Goal: Subscribe to service/newsletter

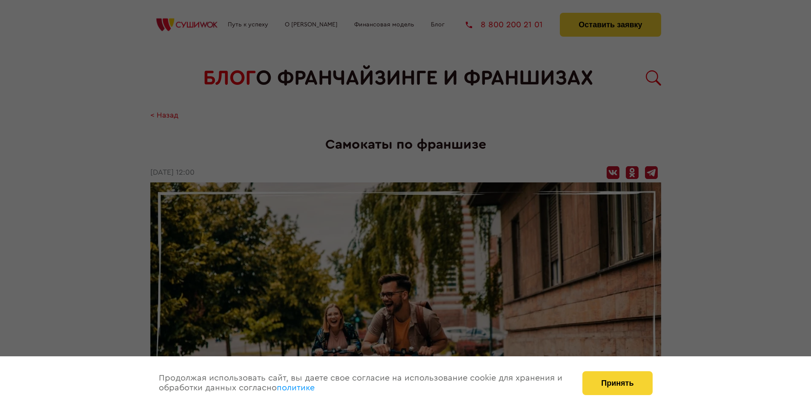
scroll to position [1212, 0]
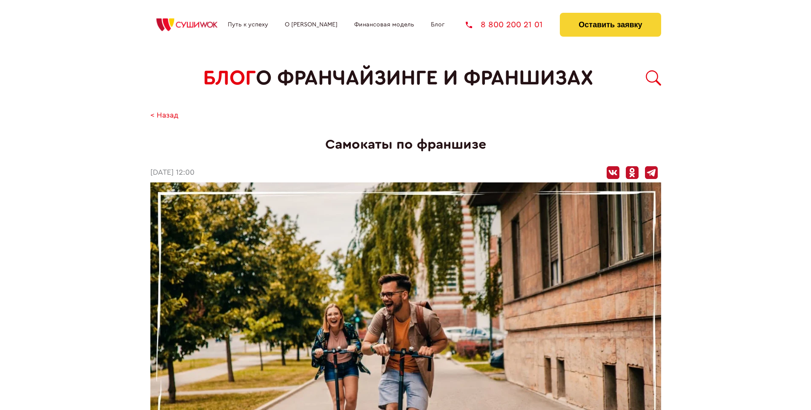
scroll to position [1212, 0]
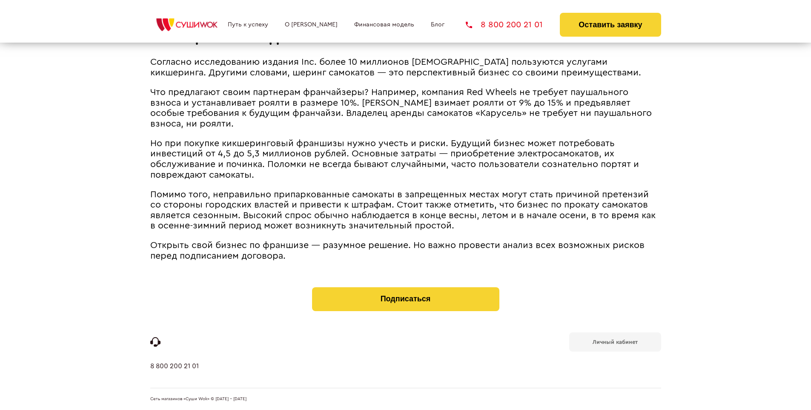
click at [615, 341] on b "Личный кабинет" at bounding box center [615, 342] width 45 height 6
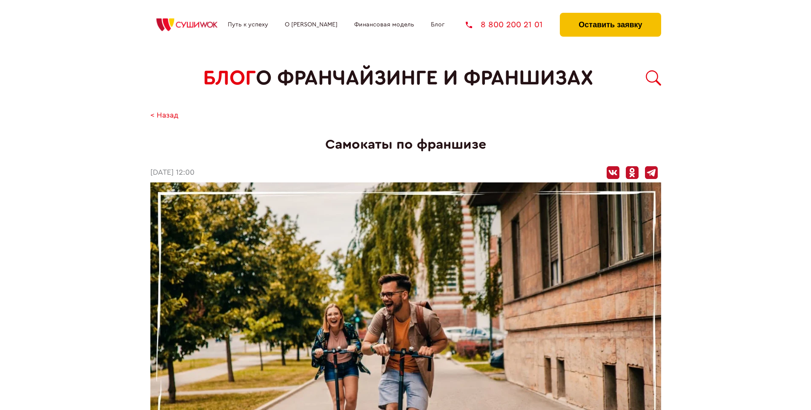
click at [610, 15] on button "Оставить заявку" at bounding box center [610, 25] width 101 height 24
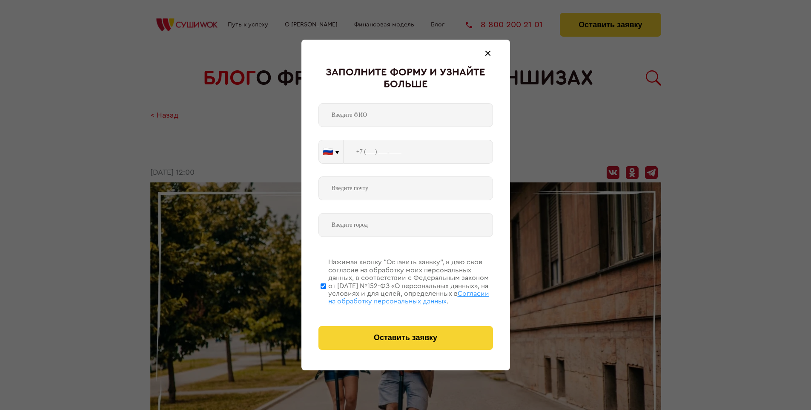
click at [395, 296] on span "Согласии на обработку персональных данных" at bounding box center [408, 297] width 161 height 14
click at [326, 296] on input "Нажимая кнопку “Оставить заявку”, я даю свое согласие на обработку моих персона…" at bounding box center [324, 286] width 6 height 68
checkbox input "false"
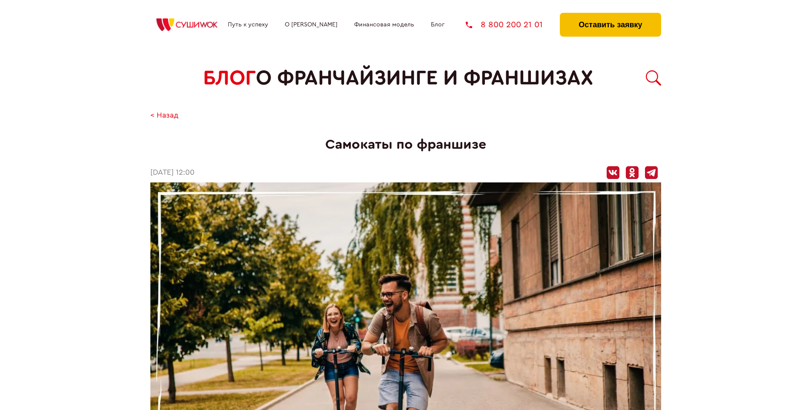
click at [610, 15] on button "Оставить заявку" at bounding box center [610, 25] width 101 height 24
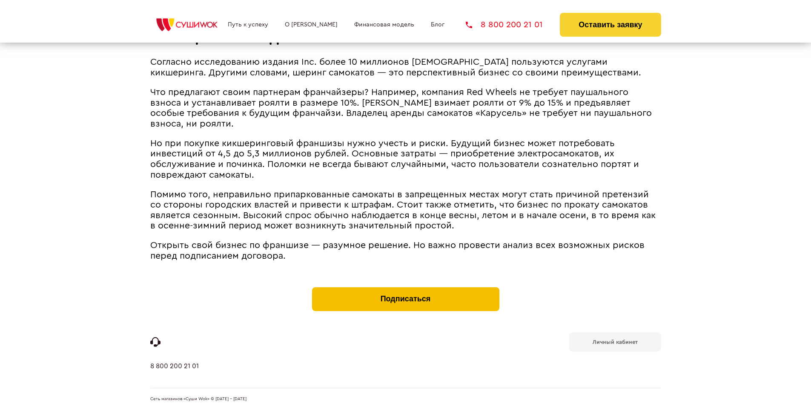
click at [405, 289] on button "Подписаться" at bounding box center [405, 299] width 187 height 24
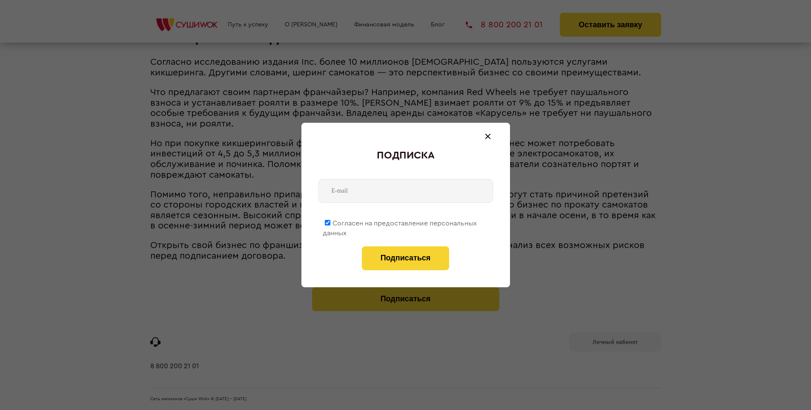
click at [400, 221] on span "Согласен на предоставление персональных данных" at bounding box center [400, 228] width 154 height 17
click at [330, 221] on input "Согласен на предоставление персональных данных" at bounding box center [328, 223] width 6 height 6
checkbox input "false"
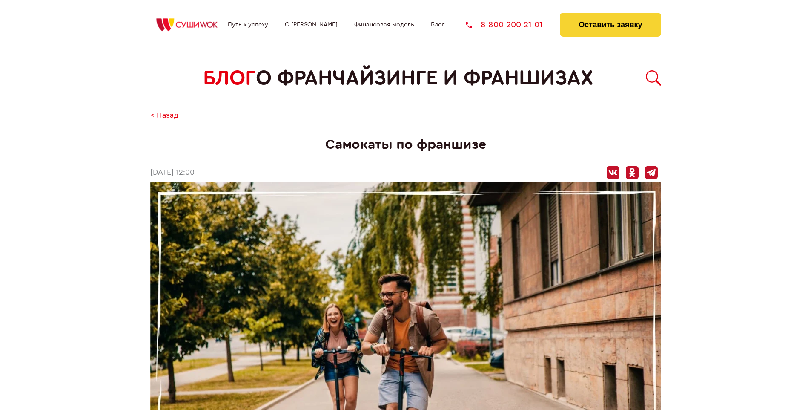
scroll to position [1212, 0]
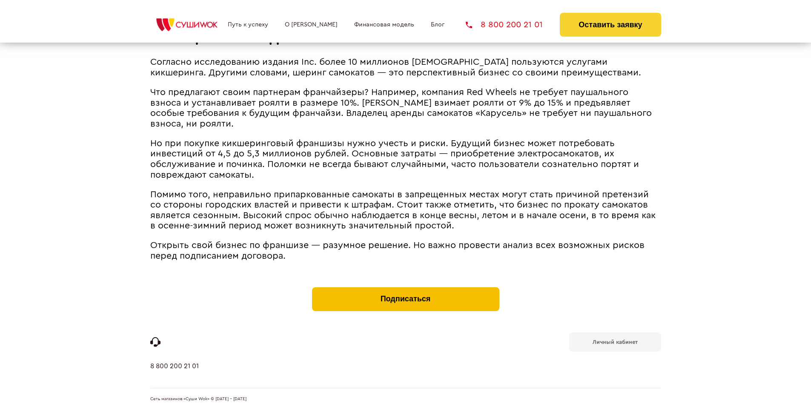
click at [405, 289] on button "Подписаться" at bounding box center [405, 299] width 187 height 24
